Goal: Share content: Share content

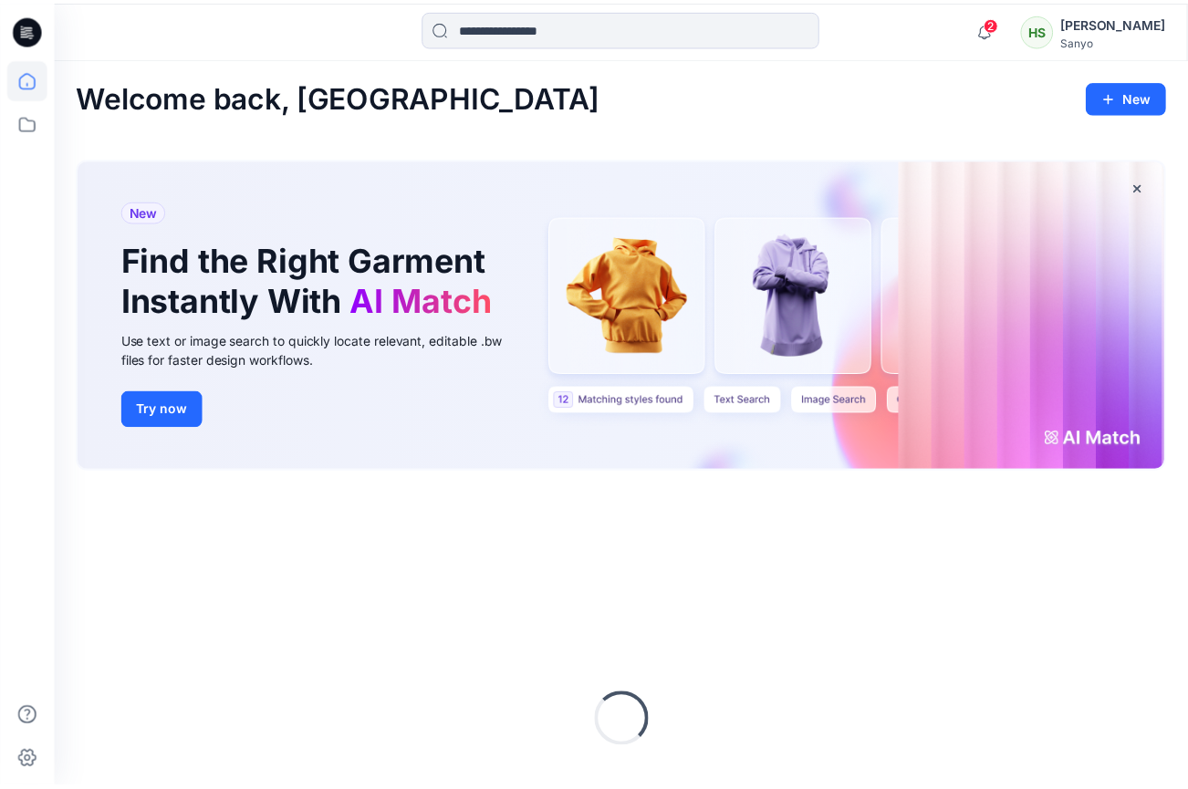
scroll to position [182, 0]
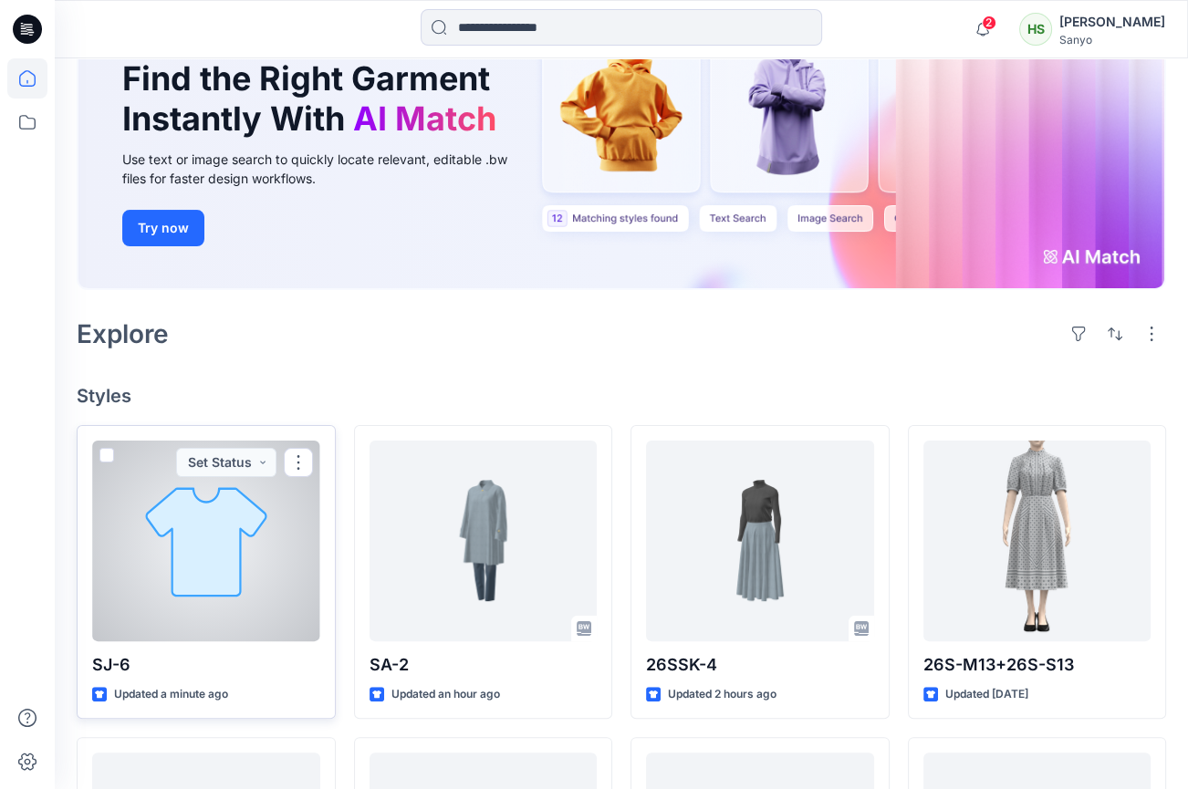
click at [287, 595] on div at bounding box center [206, 541] width 228 height 201
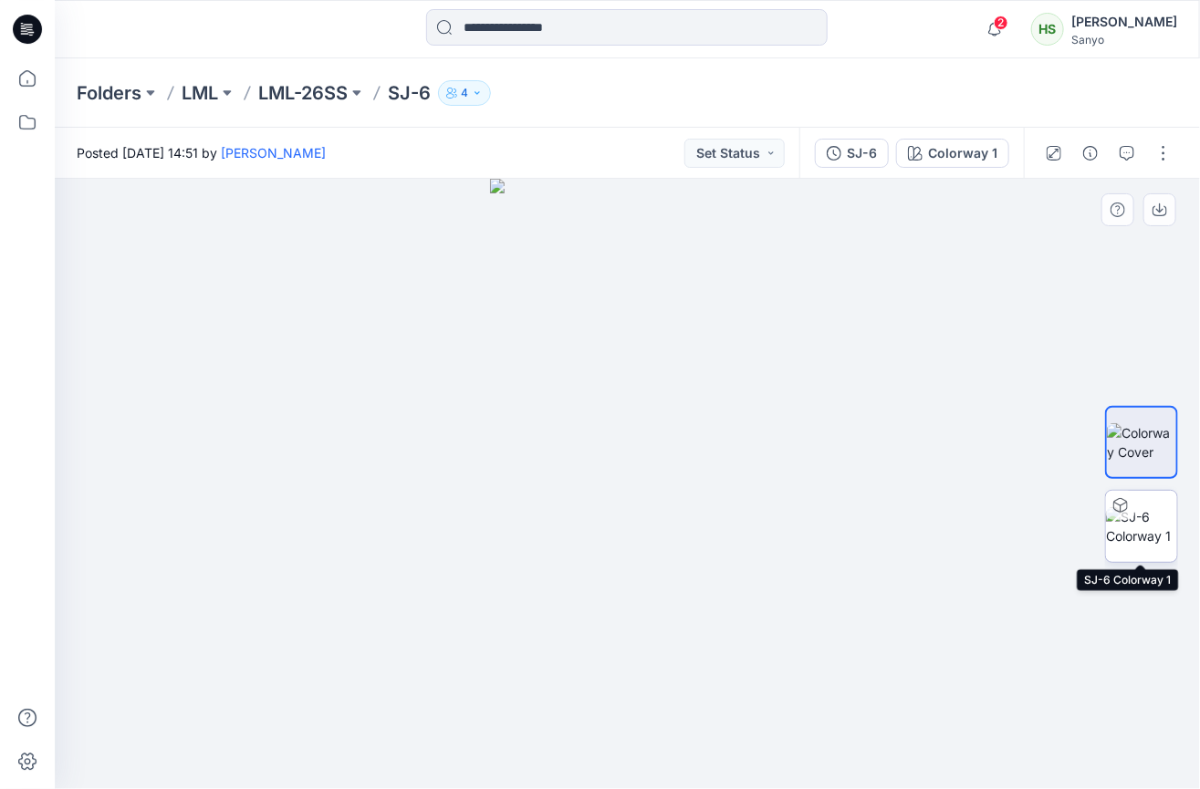
click at [1158, 533] on img at bounding box center [1141, 526] width 71 height 38
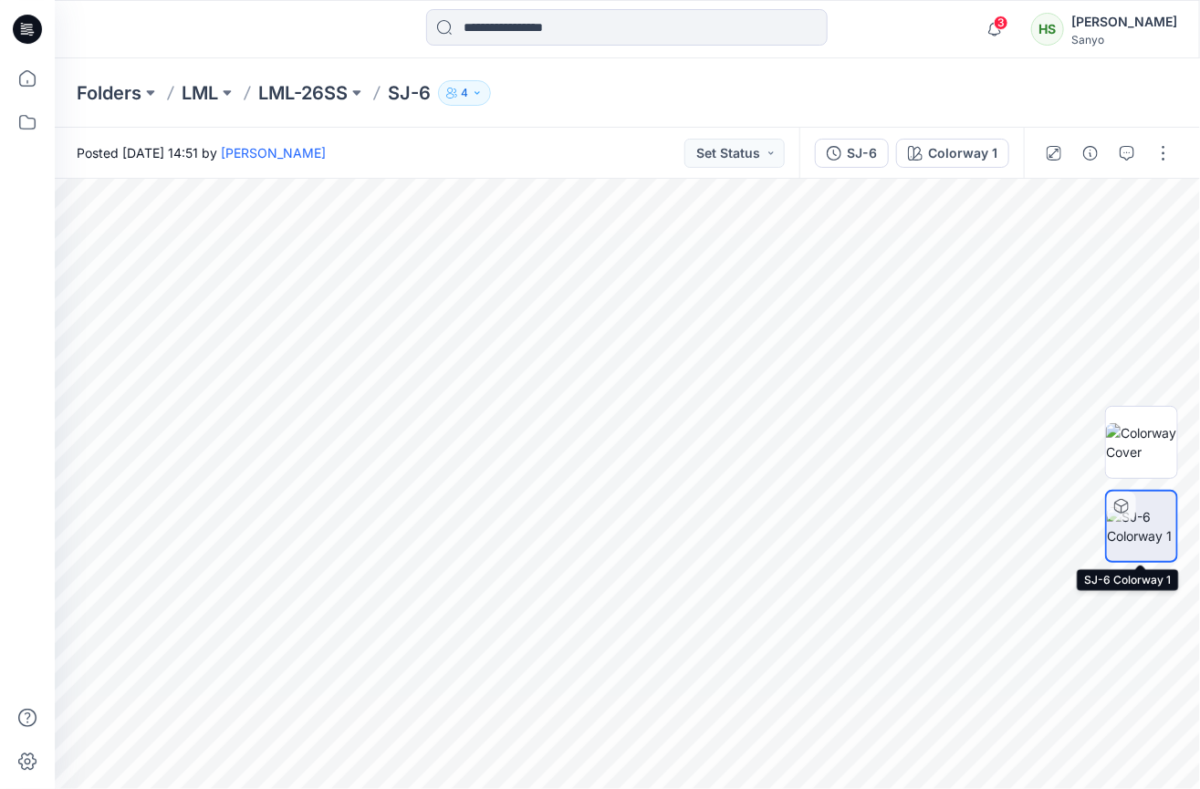
click at [1163, 538] on img at bounding box center [1141, 526] width 69 height 38
click at [1145, 539] on img at bounding box center [1141, 526] width 69 height 38
click at [1130, 530] on img at bounding box center [1141, 526] width 69 height 38
click at [1141, 439] on img at bounding box center [1141, 442] width 71 height 38
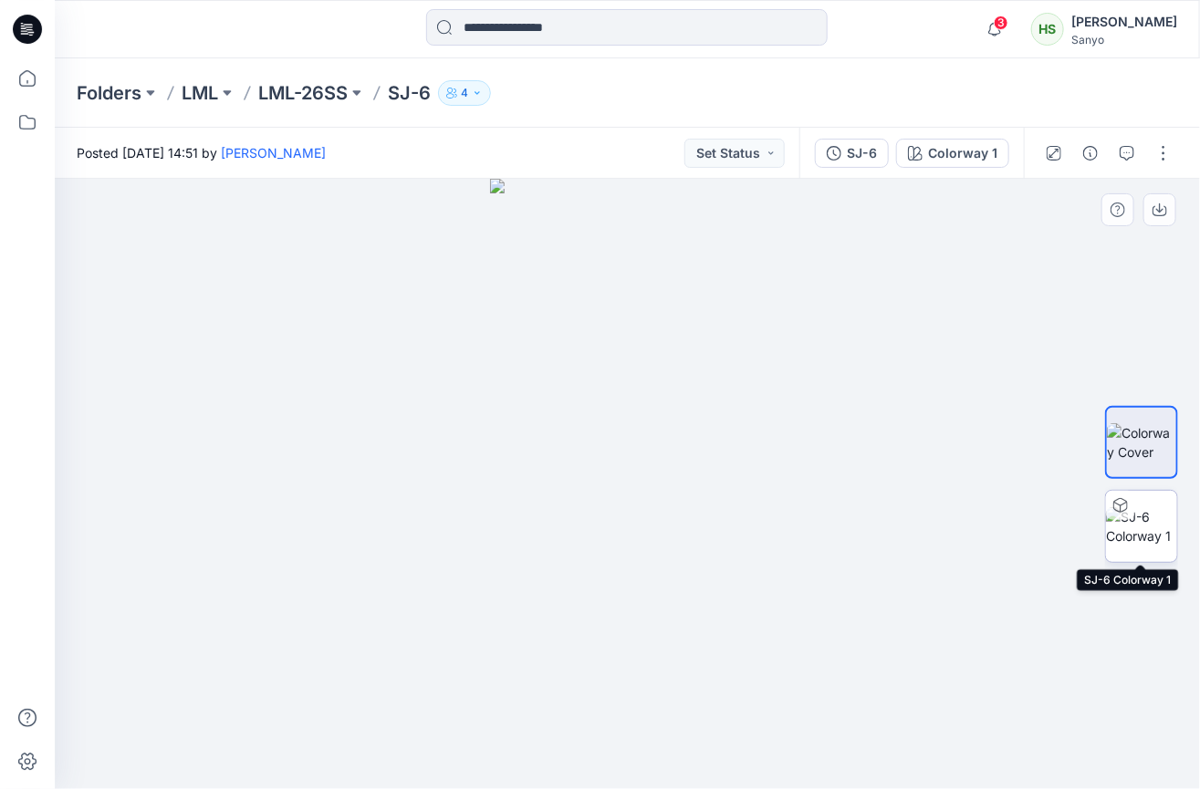
click at [1139, 515] on img at bounding box center [1141, 526] width 71 height 38
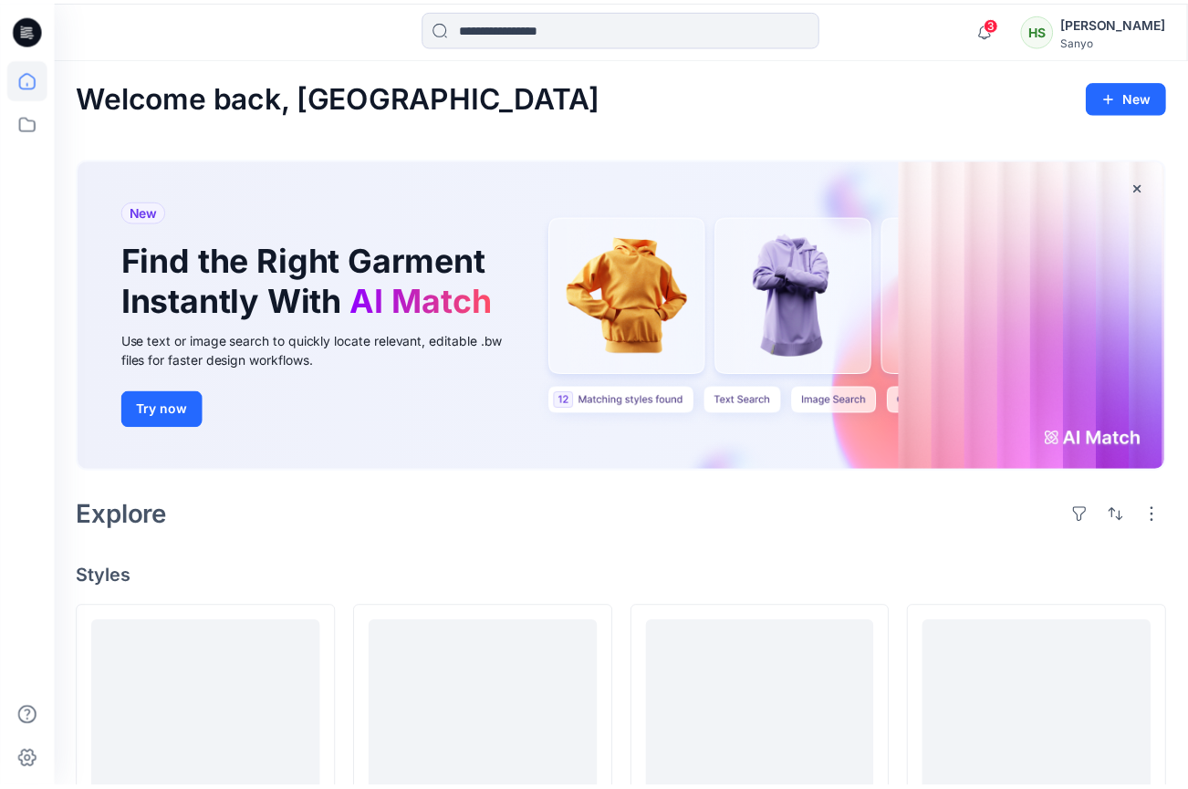
scroll to position [182, 0]
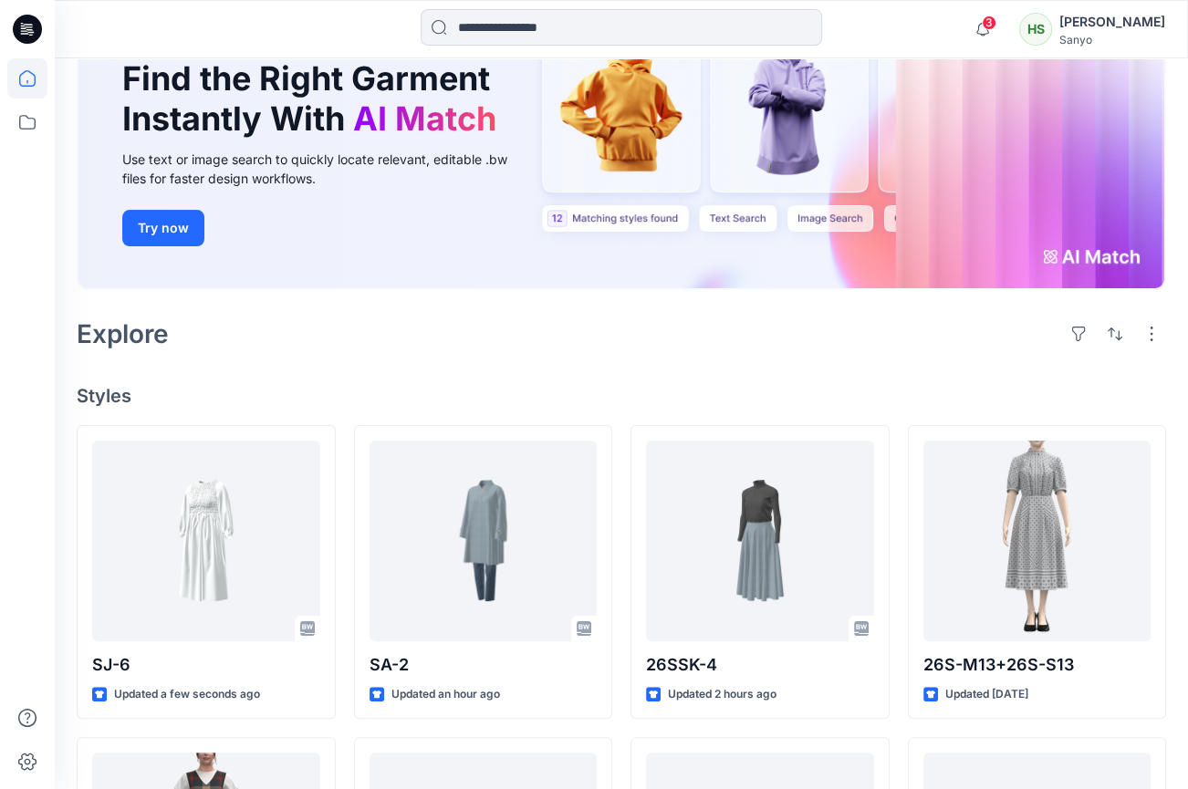
click at [1155, 397] on h4 "Styles" at bounding box center [622, 396] width 1090 height 22
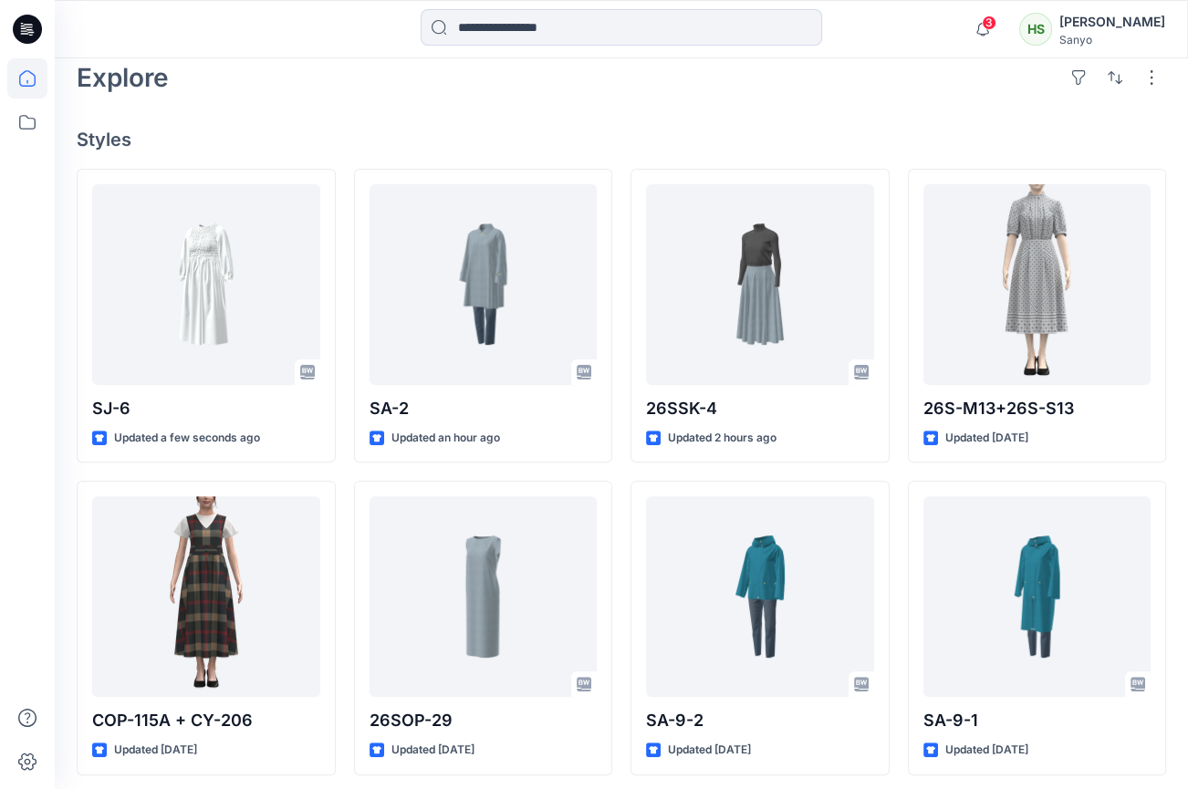
scroll to position [513, 0]
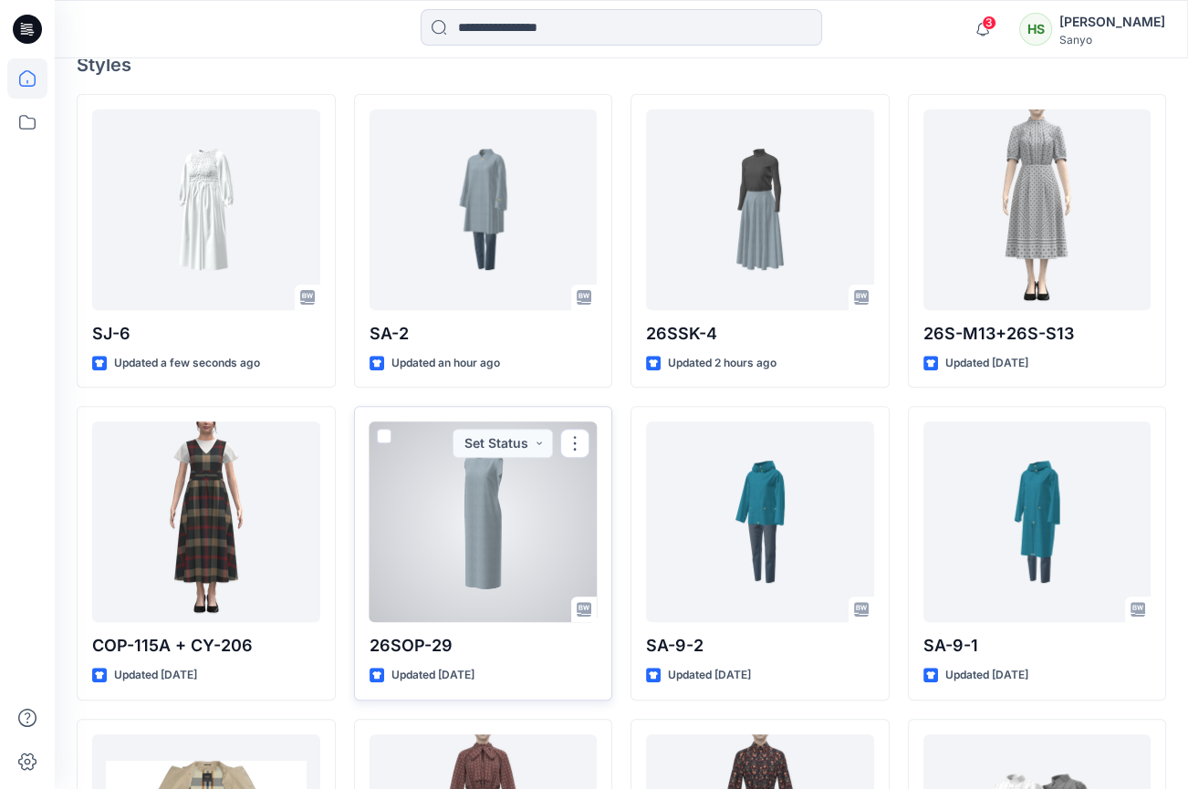
click at [533, 502] on div at bounding box center [484, 522] width 228 height 201
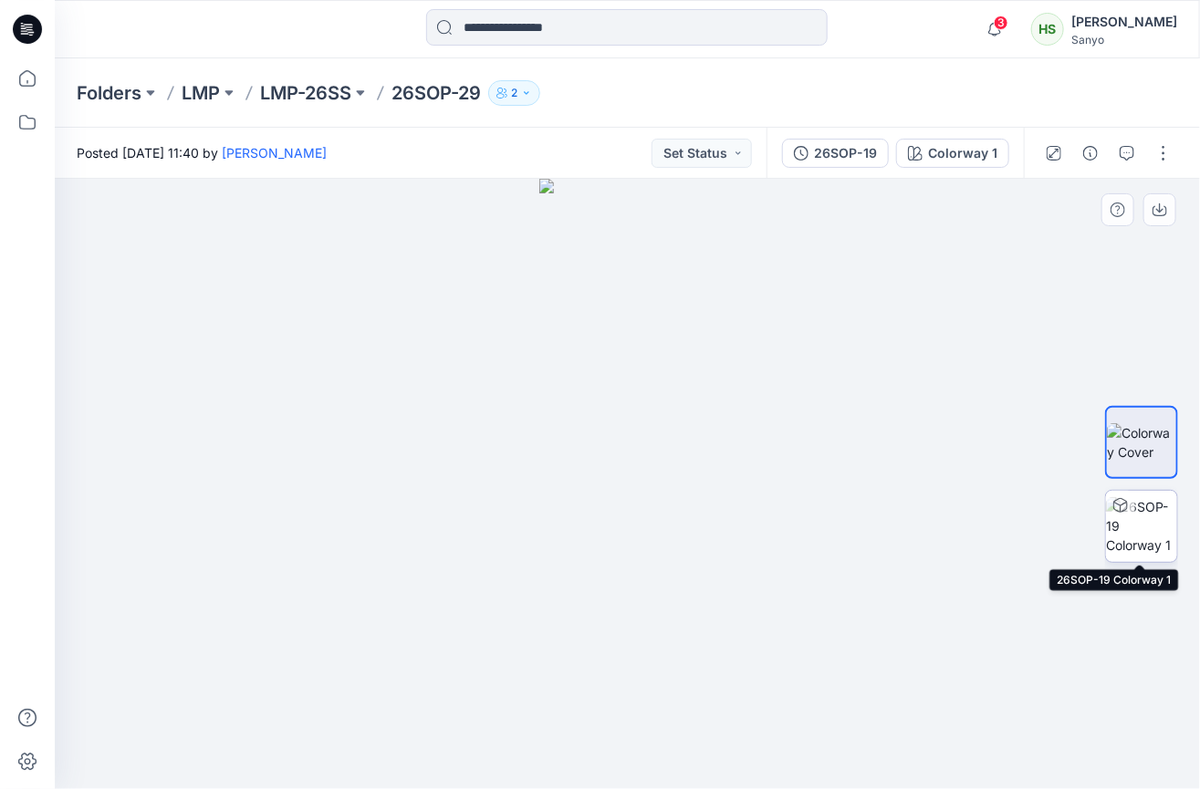
click at [1148, 527] on img at bounding box center [1141, 525] width 71 height 57
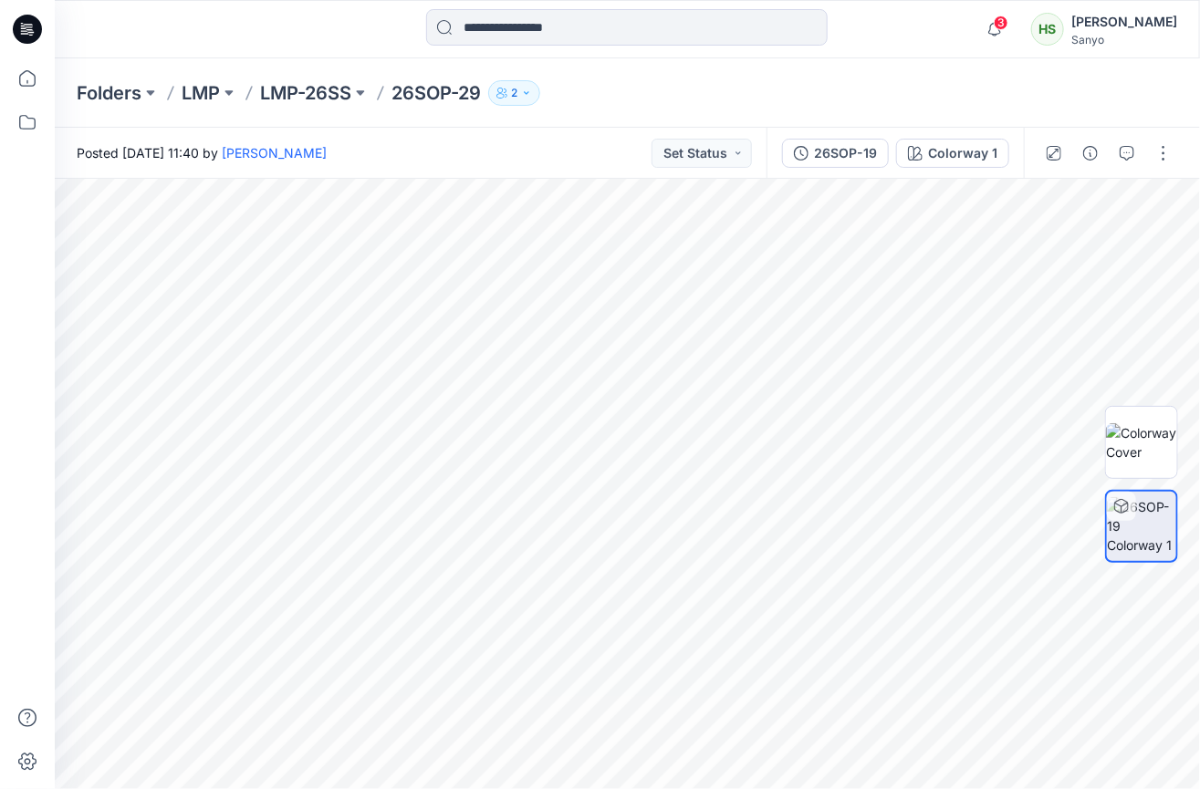
click at [1178, 109] on div "Folders LMP LMP-26SS 26SOP-29 2" at bounding box center [627, 92] width 1145 height 69
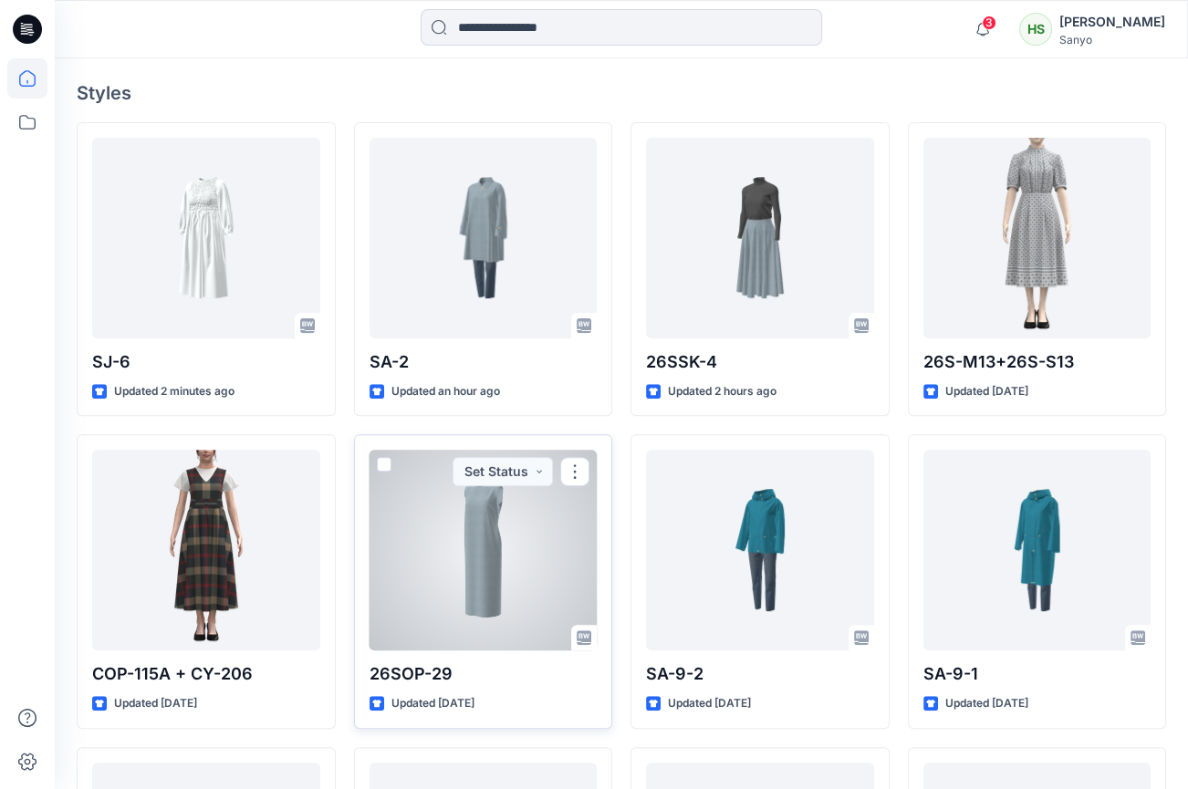
scroll to position [408, 0]
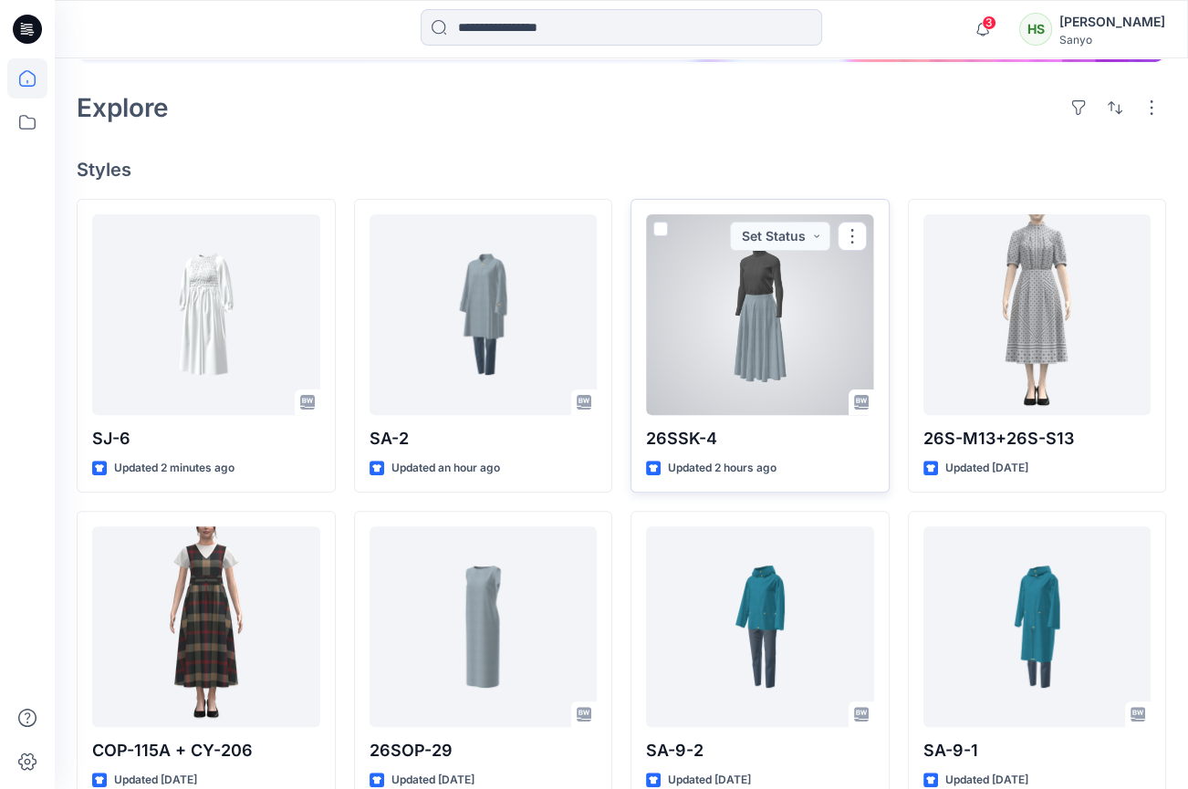
click at [790, 406] on div at bounding box center [760, 314] width 228 height 201
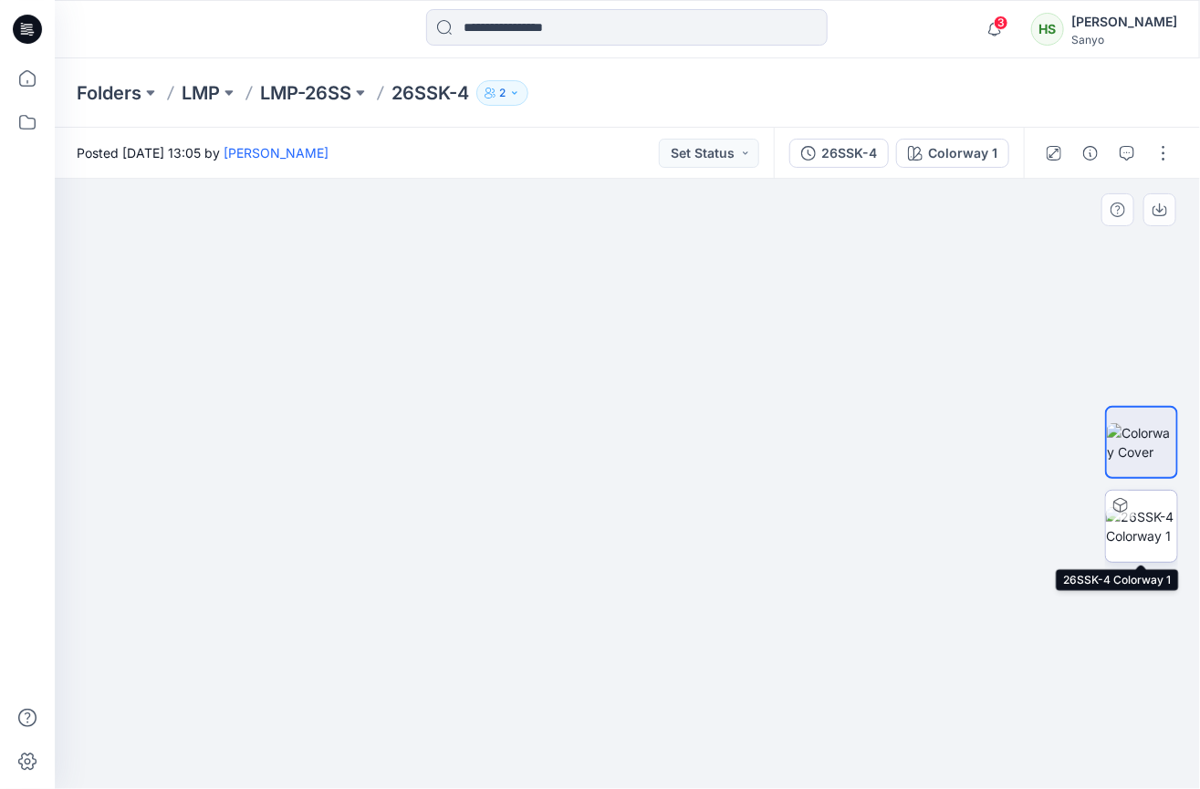
click at [1120, 538] on img at bounding box center [1141, 526] width 71 height 38
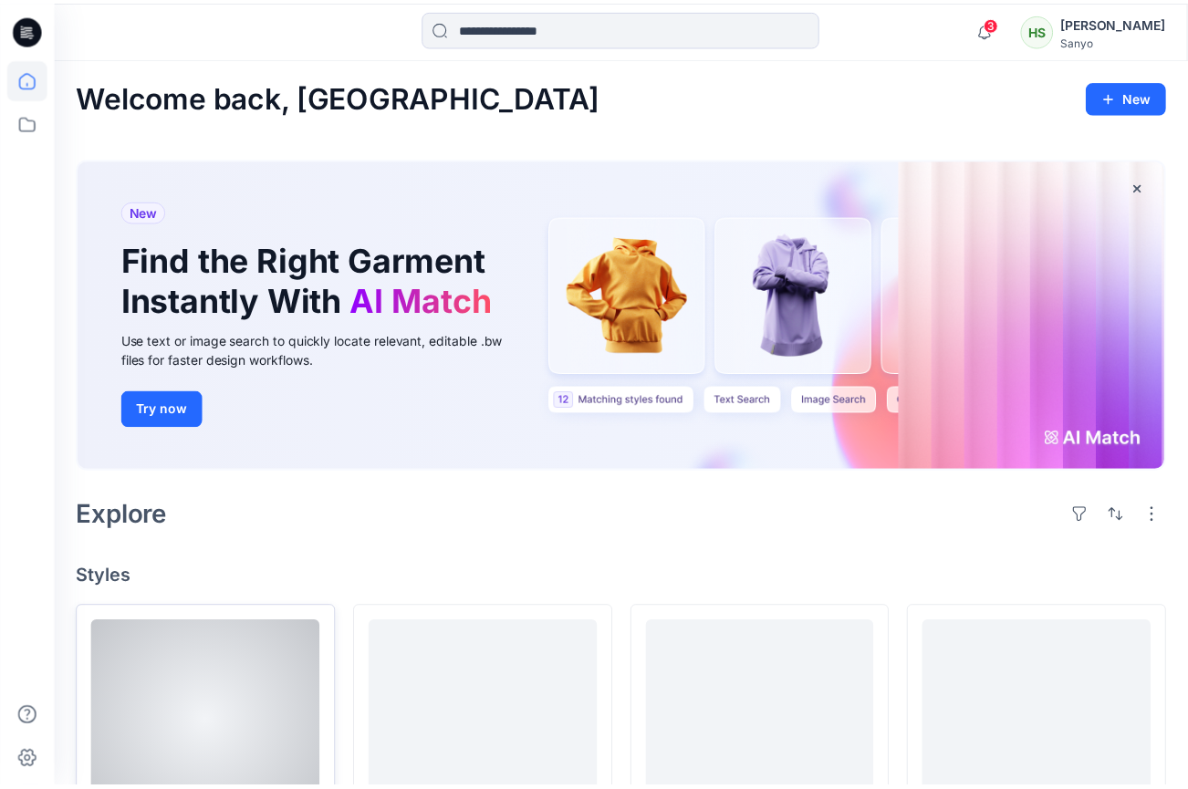
scroll to position [408, 0]
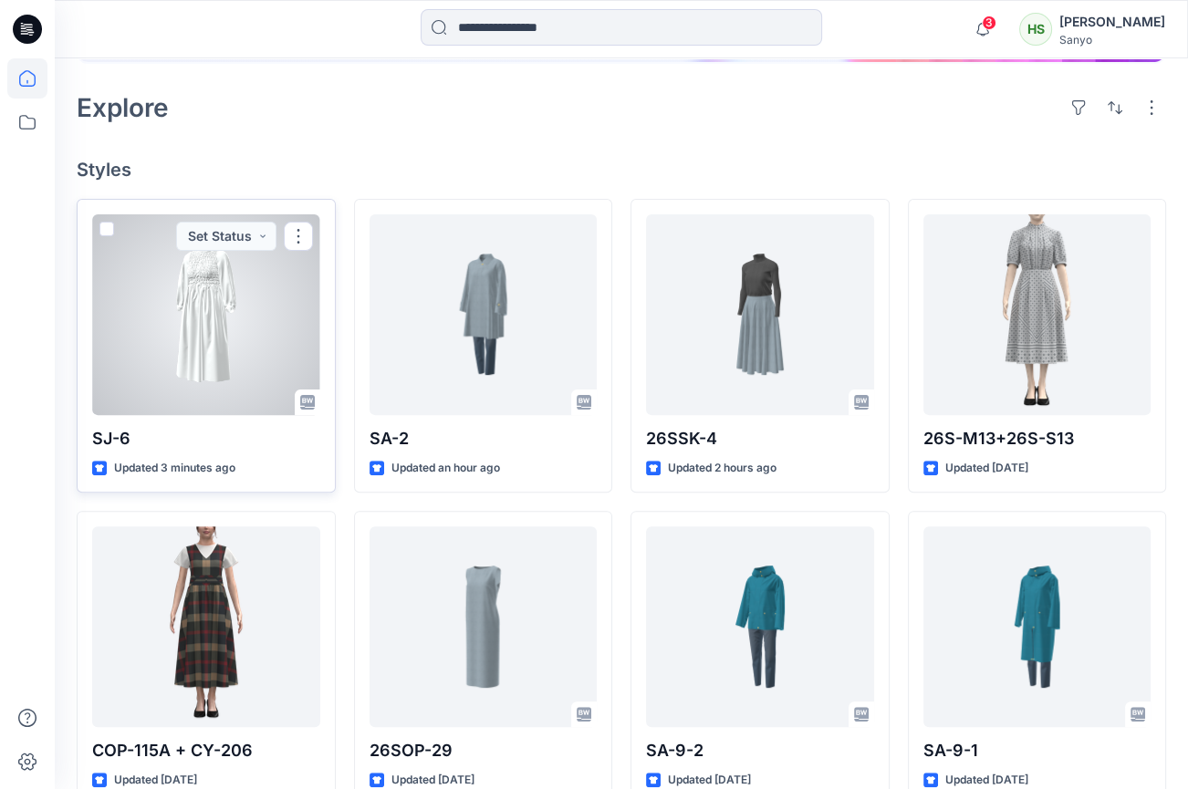
click at [244, 327] on div at bounding box center [206, 314] width 228 height 201
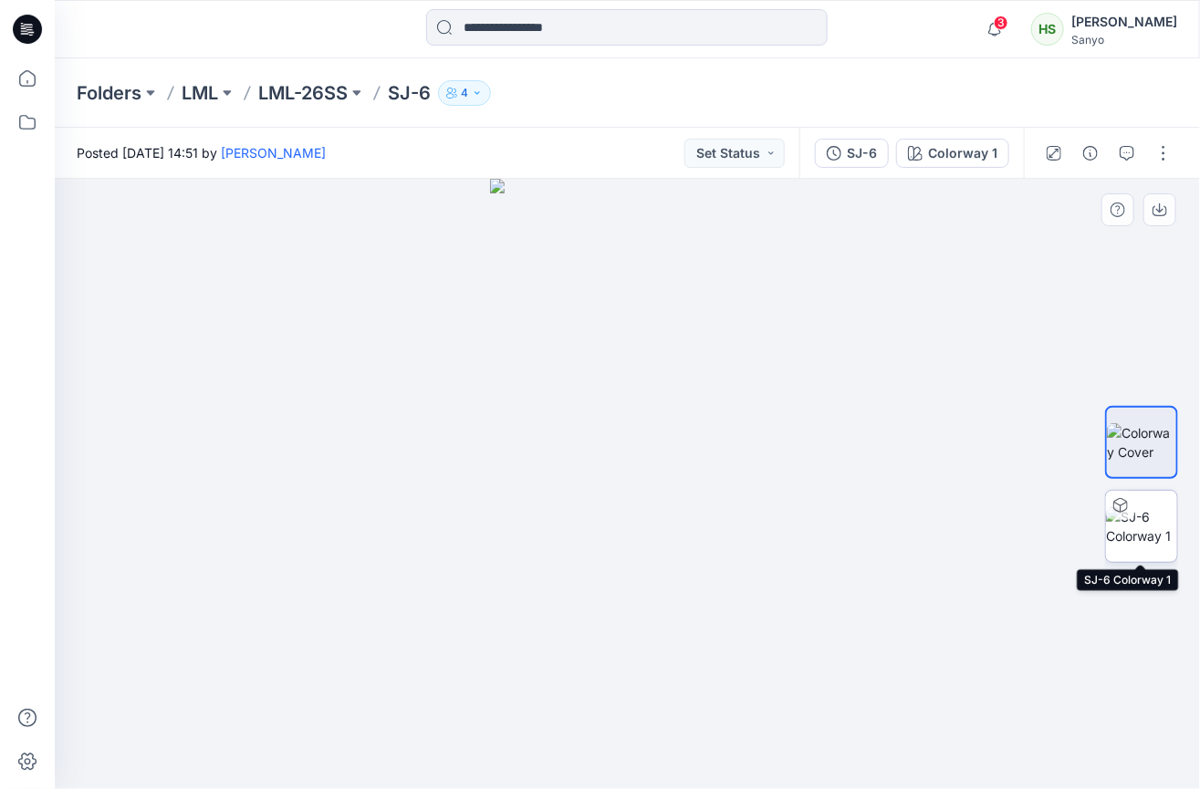
click at [1145, 532] on img at bounding box center [1141, 526] width 71 height 38
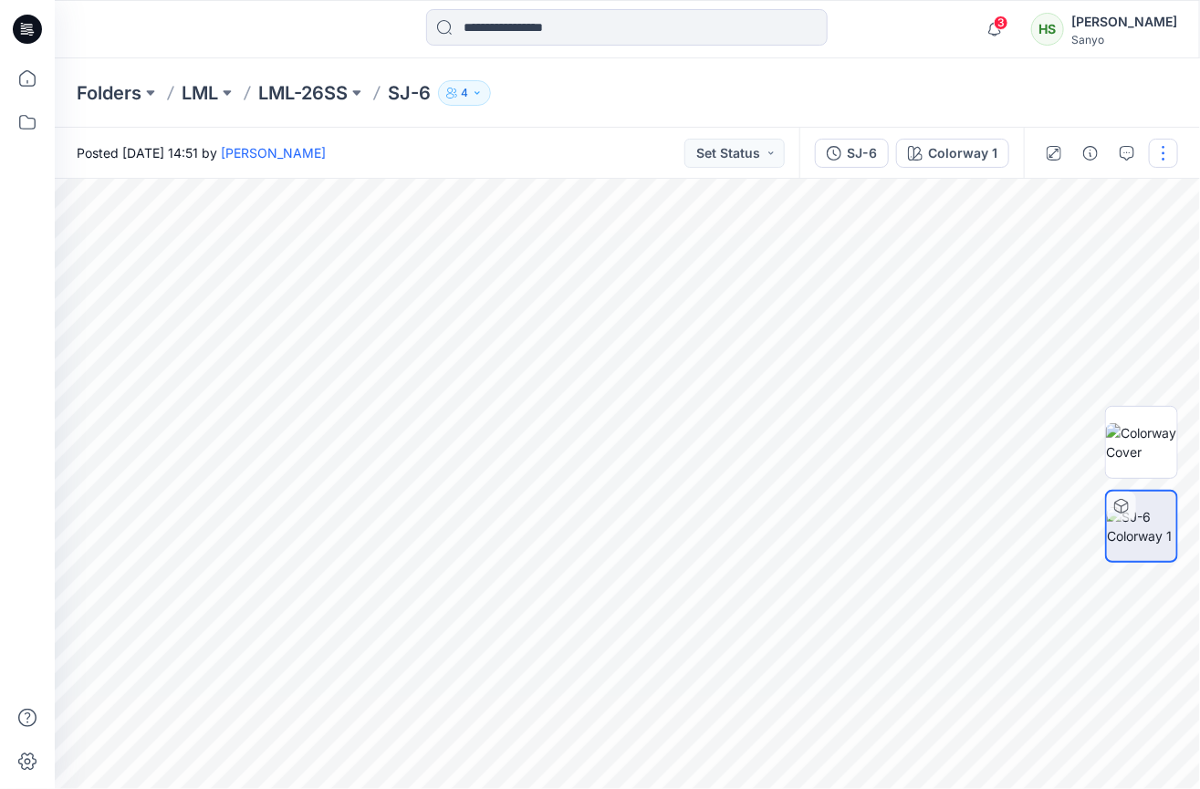
click at [1166, 151] on button "button" at bounding box center [1163, 153] width 29 height 29
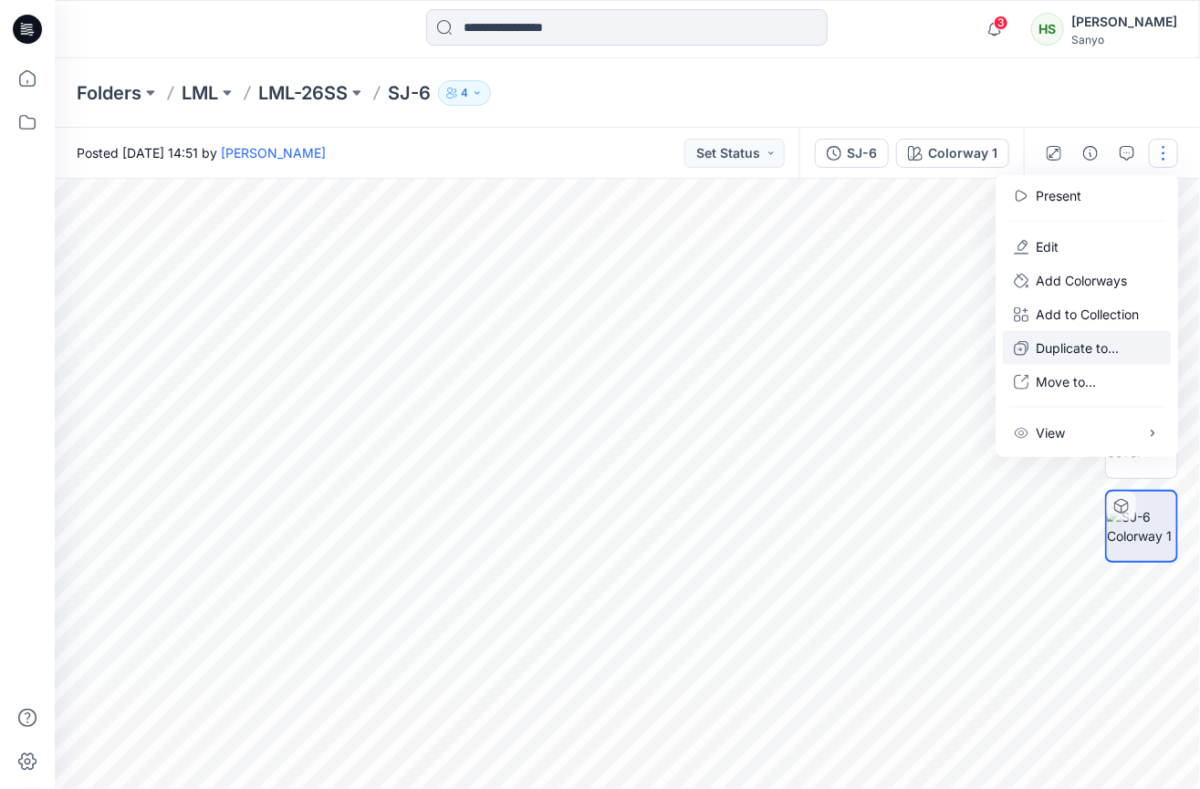
click at [1068, 340] on p "Duplicate to..." at bounding box center [1077, 348] width 83 height 19
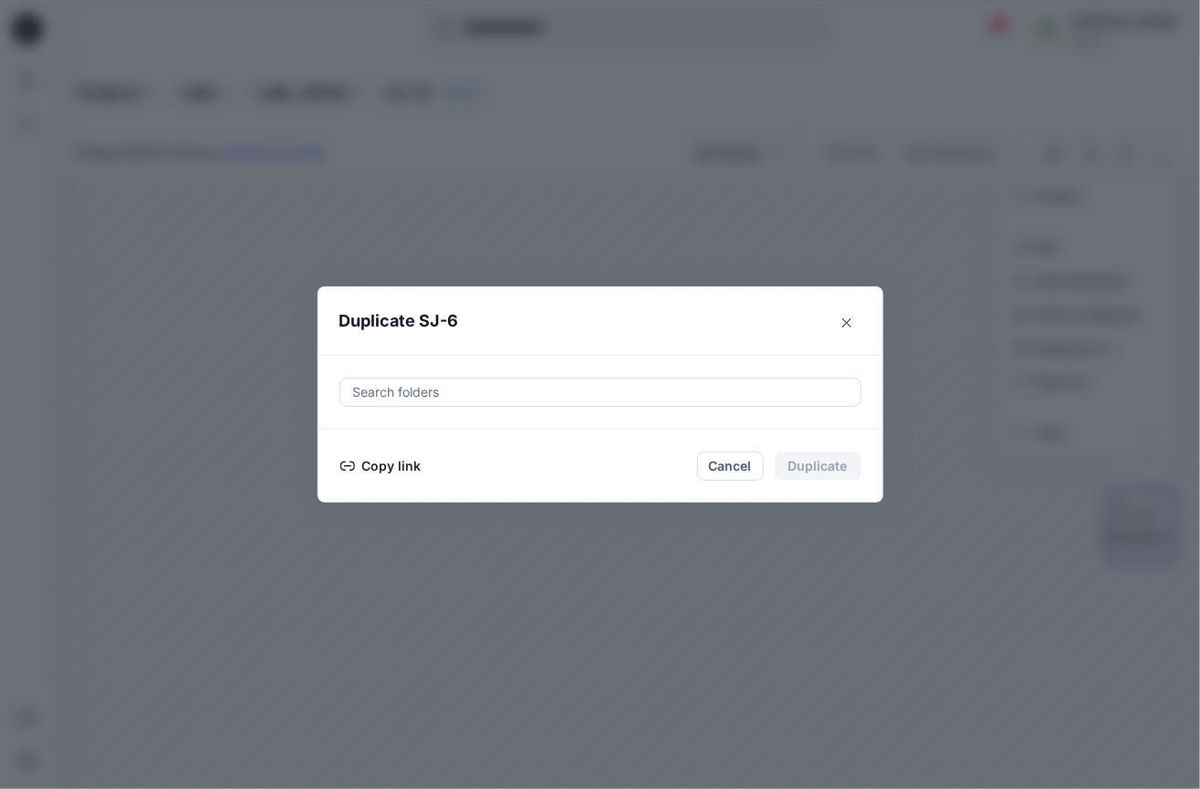
click at [401, 466] on button "Copy link" at bounding box center [380, 466] width 83 height 22
